Goal: Information Seeking & Learning: Understand process/instructions

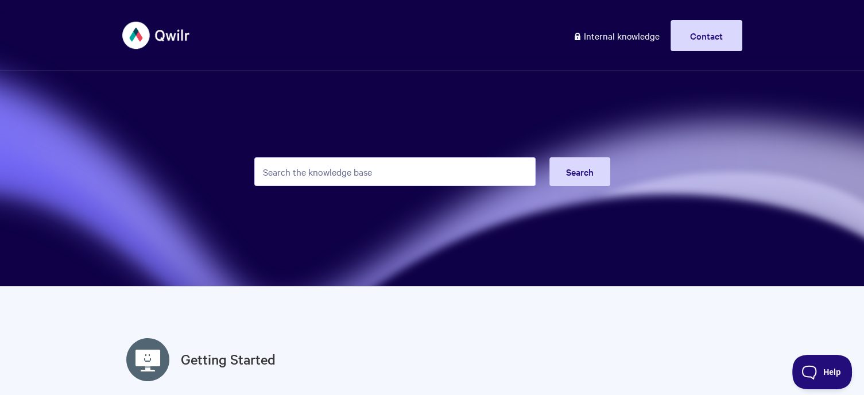
click at [333, 180] on input "Search the knowledge base" at bounding box center [394, 171] width 281 height 29
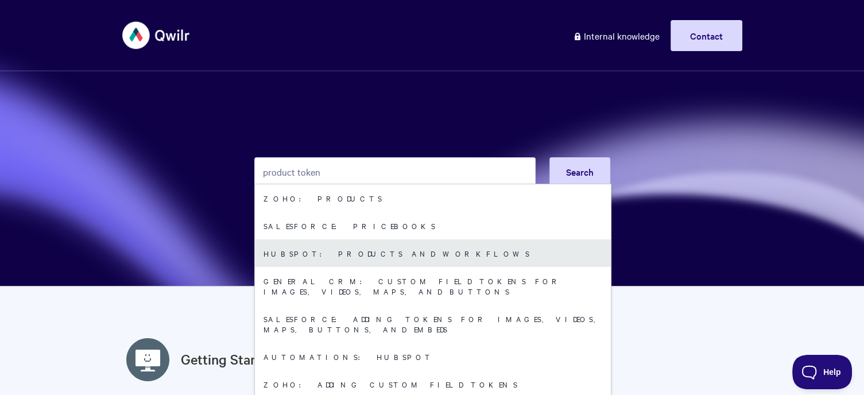
type input "product token"
click at [323, 259] on link "HubSpot: Products and Workflows" at bounding box center [433, 253] width 356 height 28
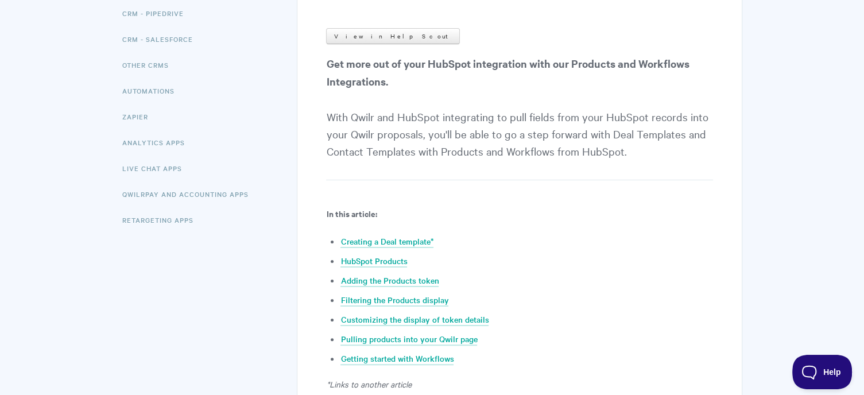
scroll to position [207, 0]
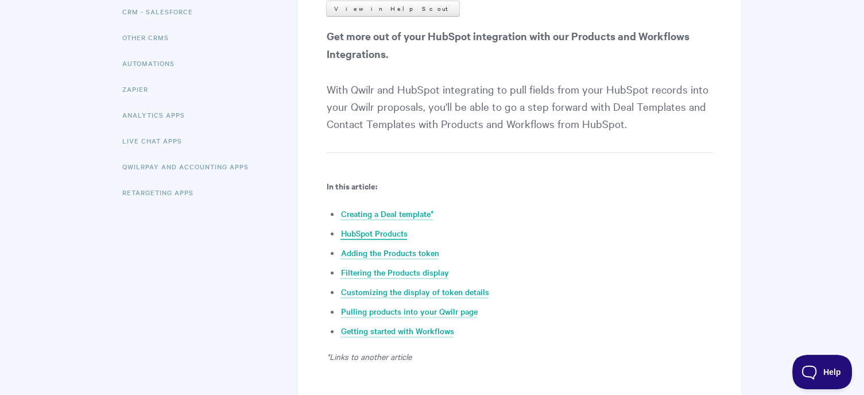
click at [380, 231] on link "HubSpot Products" at bounding box center [373, 233] width 67 height 13
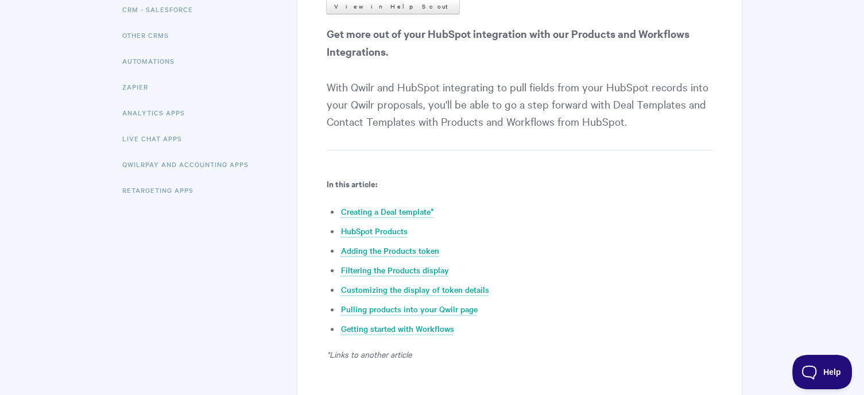
scroll to position [232, 0]
click at [372, 247] on link "Adding the Products token" at bounding box center [389, 250] width 98 height 13
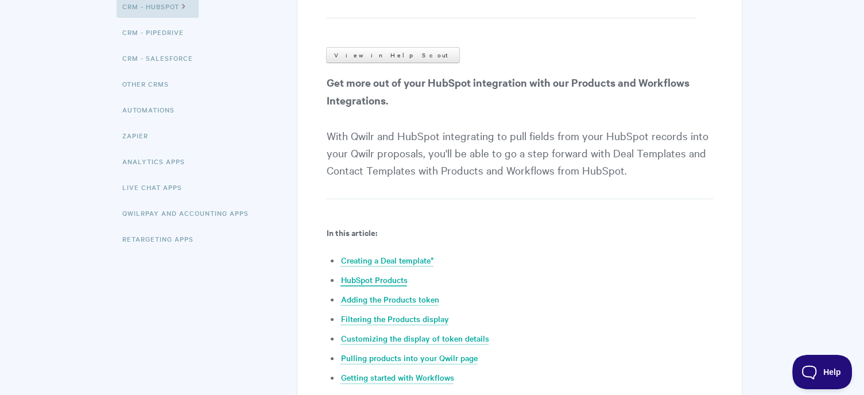
click at [390, 276] on link "HubSpot Products" at bounding box center [373, 280] width 67 height 13
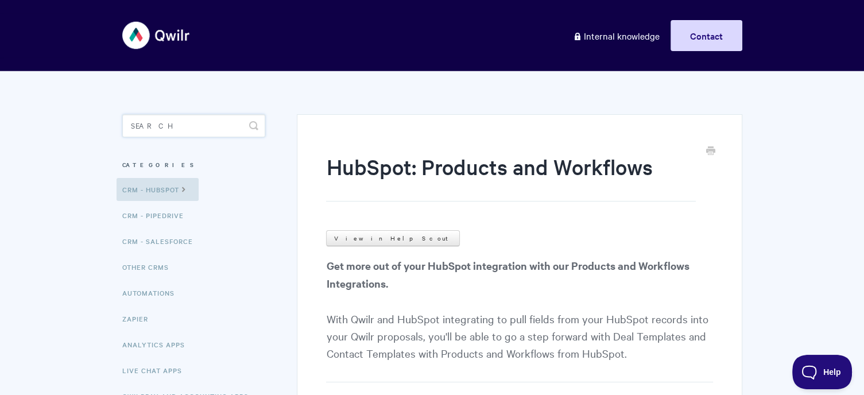
click at [170, 130] on input "Search" at bounding box center [193, 125] width 143 height 23
type input "s"
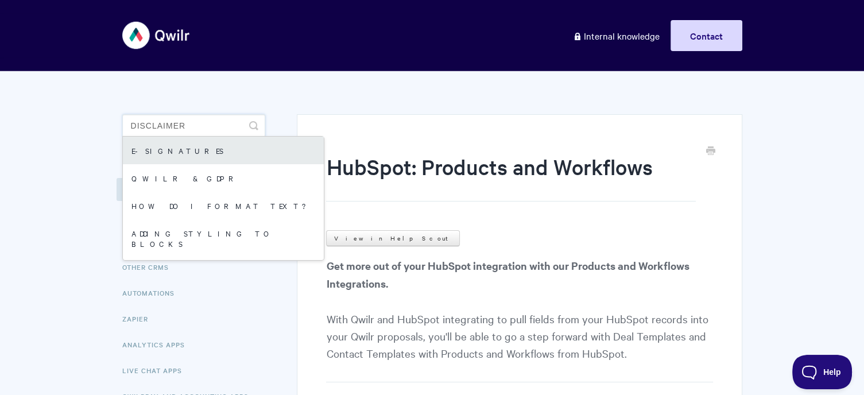
type input "disclaimer"
click at [182, 147] on link "E-signatures" at bounding box center [223, 151] width 201 height 28
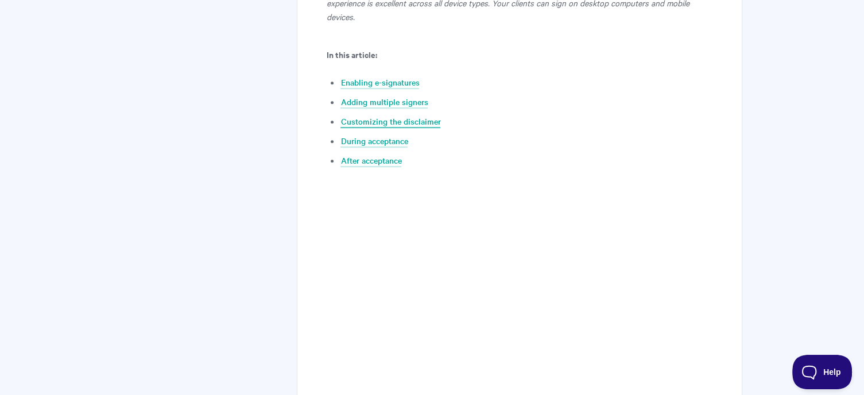
click at [370, 115] on link "Customizing the disclaimer" at bounding box center [390, 121] width 100 height 13
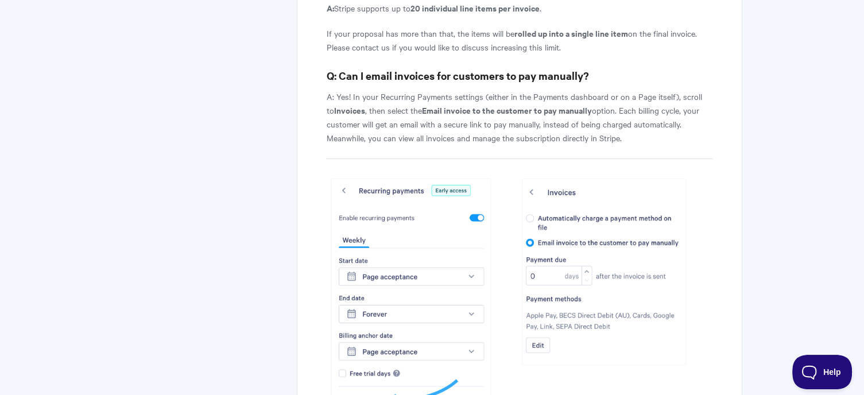
scroll to position [4900, 0]
